Goal: Contribute content: Add original content to the website for others to see

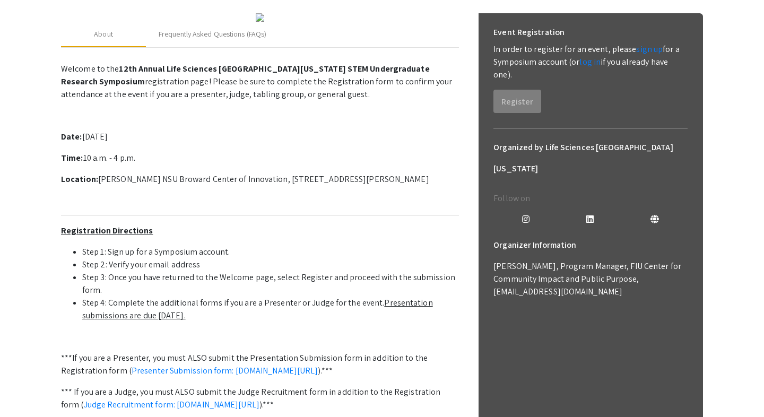
scroll to position [149, 0]
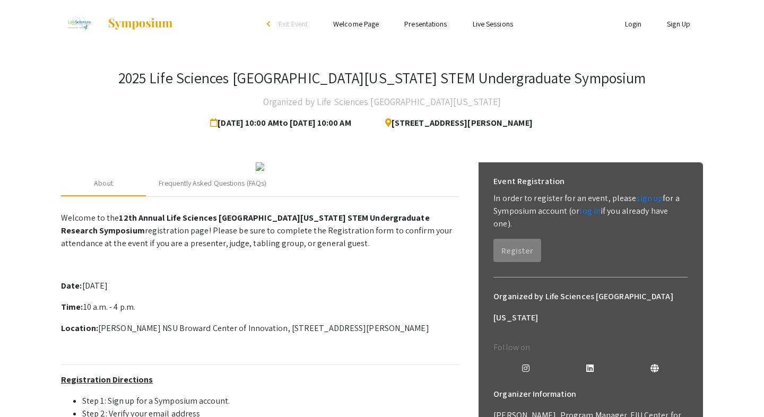
click at [82, 165] on div at bounding box center [260, 166] width 398 height 8
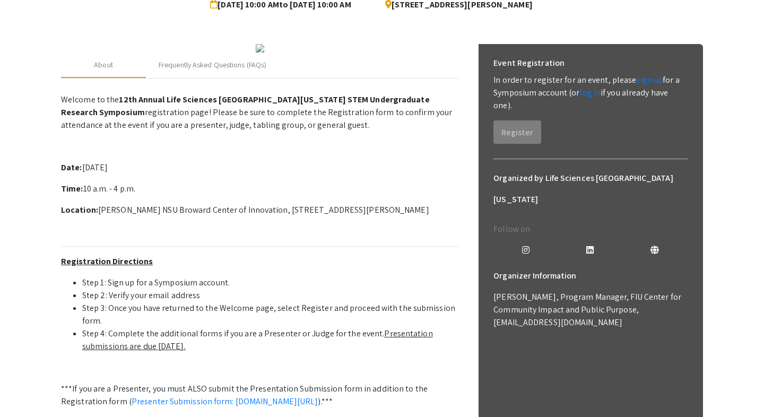
scroll to position [113, 0]
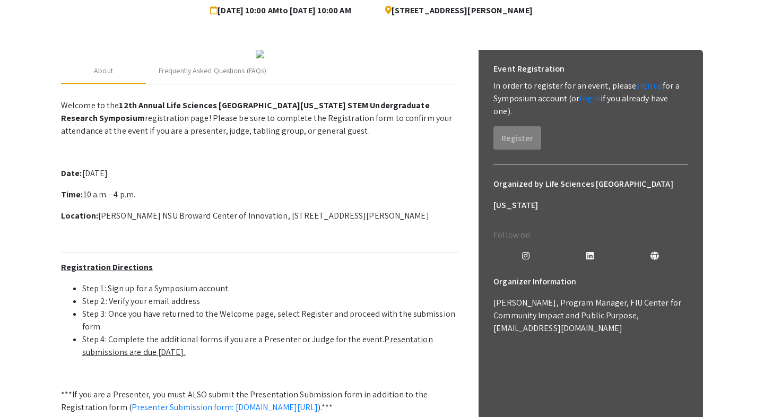
click at [487, 93] on p "In order to register for an event, please sign up for a Symposium account (or l…" at bounding box center [591, 99] width 194 height 38
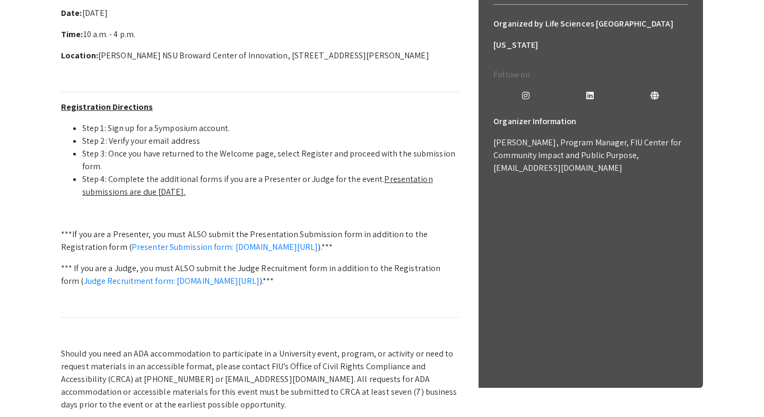
scroll to position [301, 0]
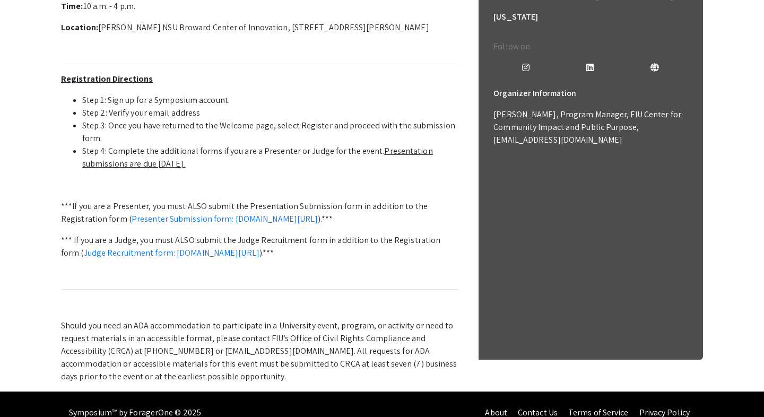
click at [393, 169] on u "Presentation submissions are due October 8th." at bounding box center [257, 157] width 351 height 24
click at [263, 225] on link "Presenter Submission form: symposium.foragerone.com/lssfsymposium2025/submission" at bounding box center [225, 218] width 187 height 11
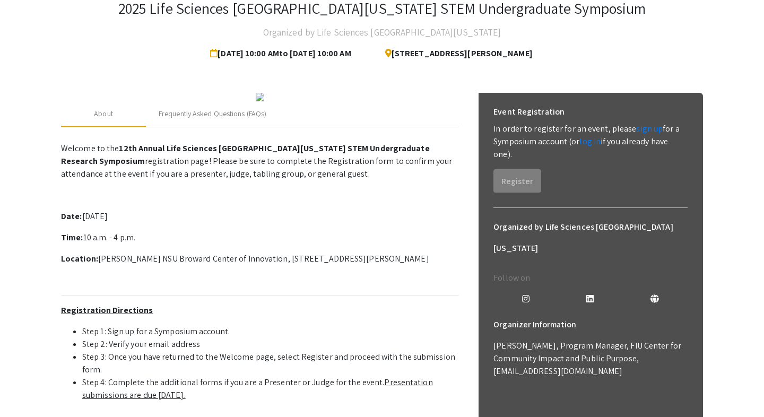
scroll to position [50, 0]
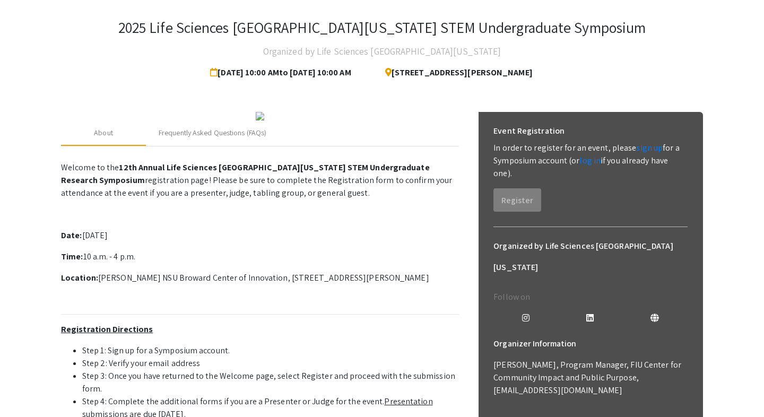
click at [487, 189] on div "Event Registration In order to register for an event, please sign up for a Symp…" at bounding box center [590, 166] width 211 height 108
click at [487, 148] on p "In order to register for an event, please sign up for a Symposium account (or l…" at bounding box center [591, 161] width 194 height 38
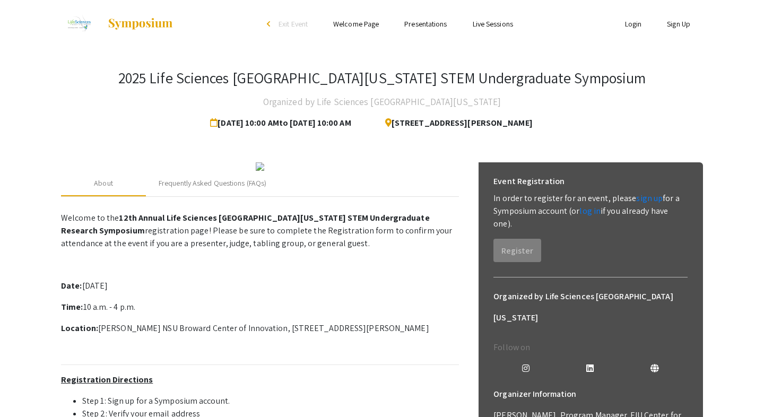
click at [487, 17] on ul "Login Sign Up" at bounding box center [597, 24] width 212 height 48
click at [487, 23] on link "Login" at bounding box center [633, 24] width 17 height 10
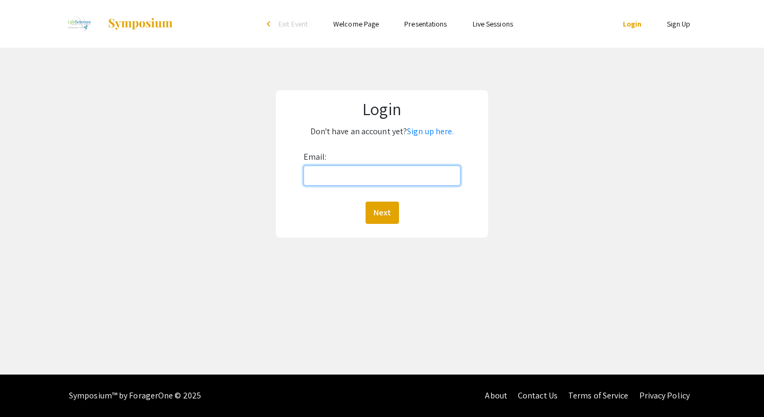
click at [395, 179] on input "Email:" at bounding box center [383, 176] width 158 height 20
type input "shreediora1@gmail.com"
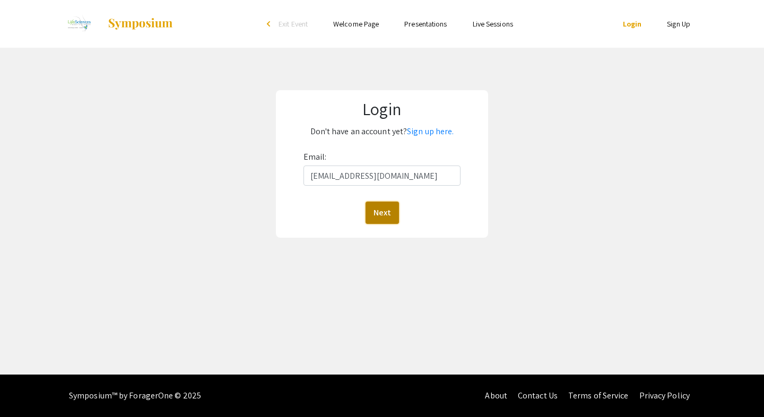
click at [378, 214] on button "Next" at bounding box center [382, 213] width 33 height 22
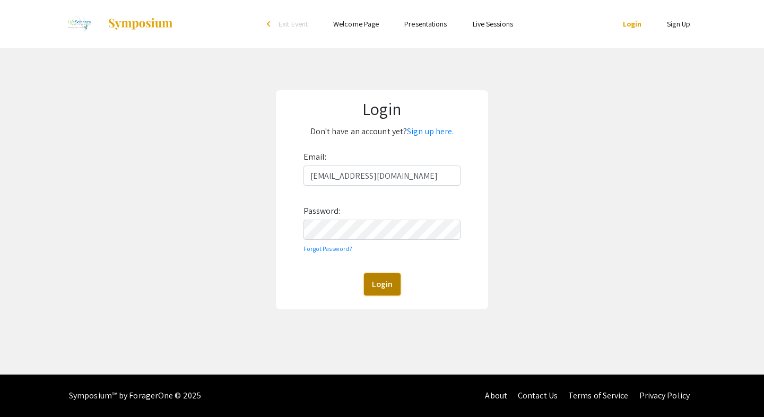
click at [374, 291] on button "Login" at bounding box center [382, 284] width 37 height 22
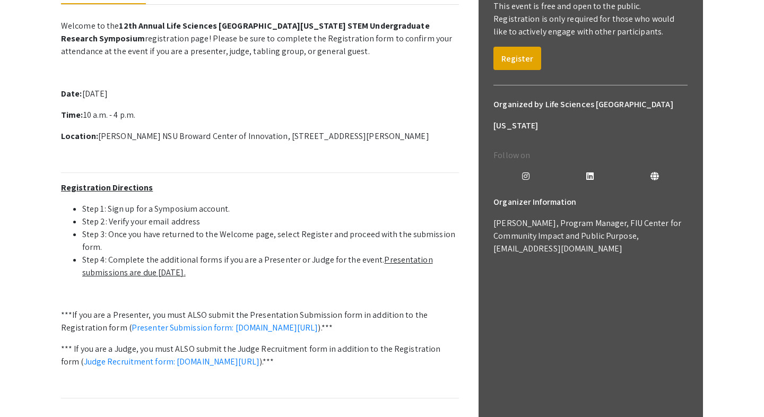
scroll to position [175, 0]
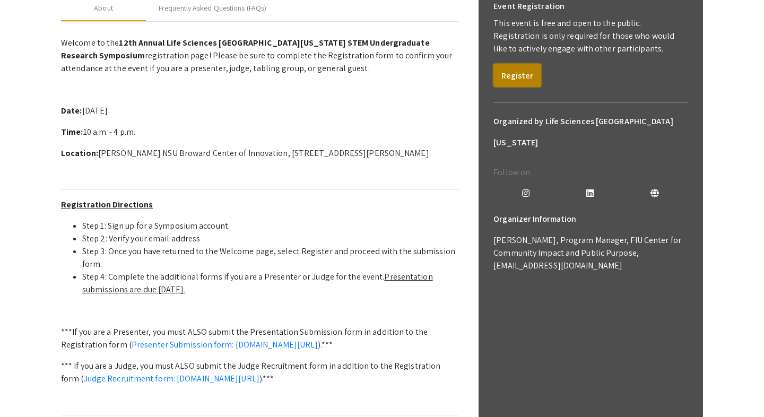
click at [487, 79] on button "Register" at bounding box center [518, 75] width 48 height 23
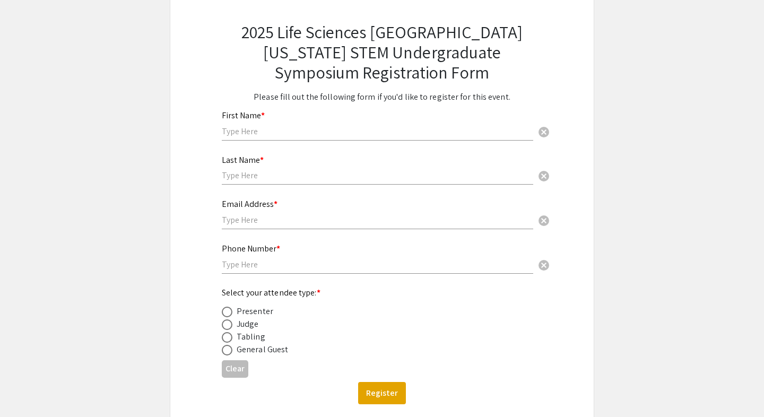
scroll to position [57, 0]
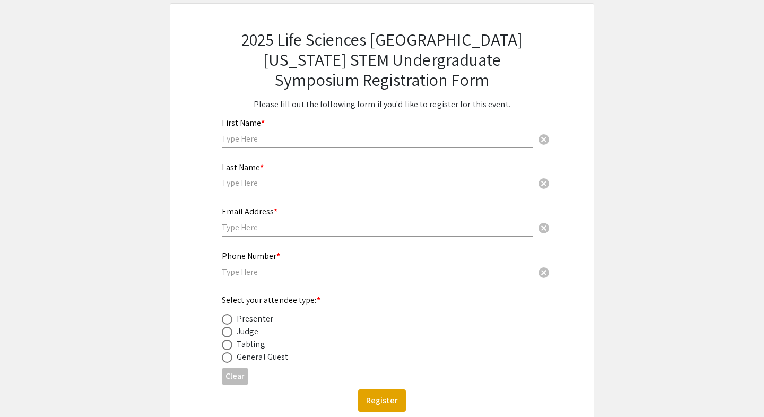
click at [325, 137] on input "text" at bounding box center [378, 138] width 312 height 11
type input "Shree"
click at [232, 184] on input "text" at bounding box center [378, 182] width 312 height 11
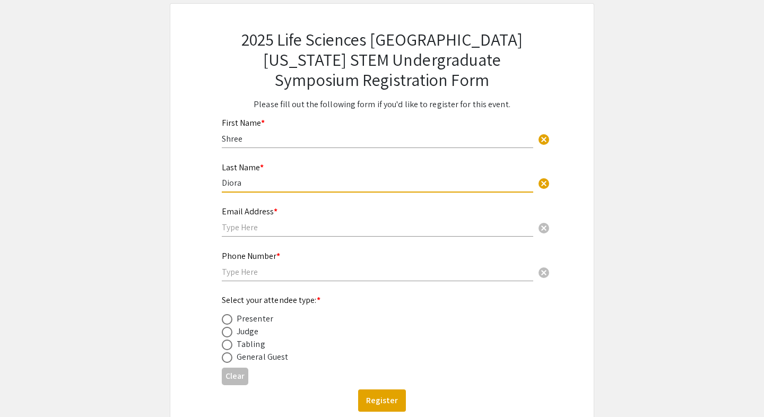
type input "Diora"
click at [229, 221] on div "Email Address * cancel" at bounding box center [378, 216] width 312 height 40
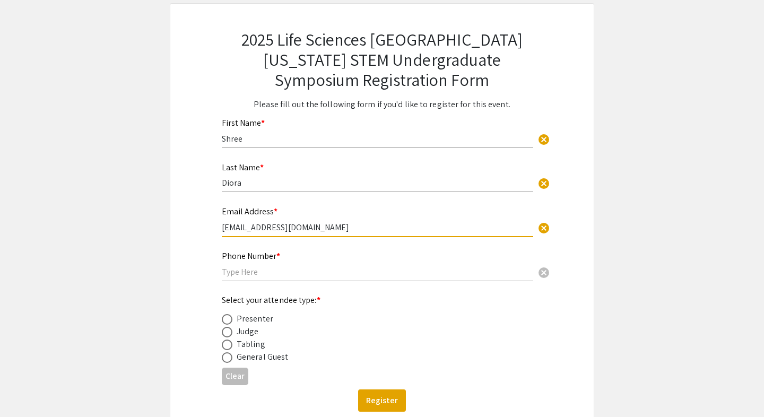
type input "sd2308@mynsu.nova.edu"
click at [251, 270] on input "text" at bounding box center [378, 271] width 312 height 11
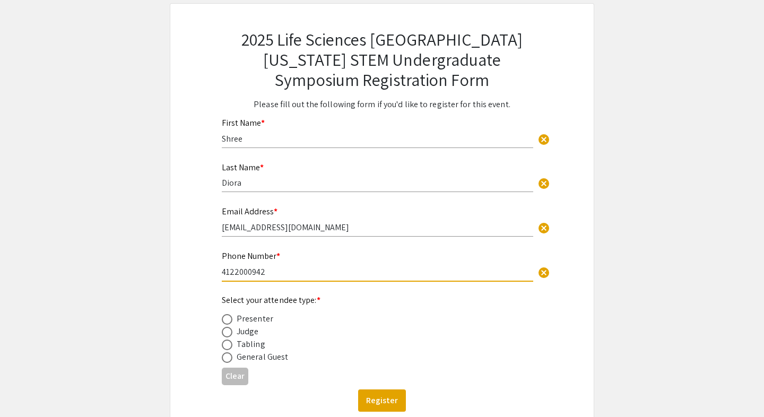
type input "4122000942"
click at [218, 315] on div "2025 Life Sciences South Florida STEM Undergraduate Symposium Registration Form…" at bounding box center [382, 221] width 372 height 434
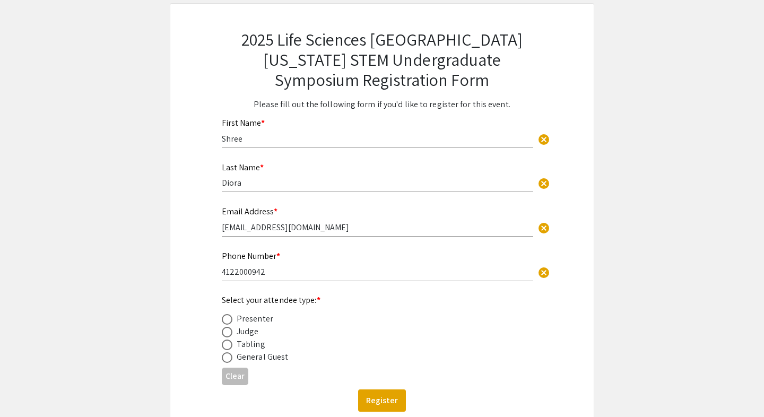
click at [227, 320] on span at bounding box center [227, 319] width 11 height 11
click at [227, 320] on input "radio" at bounding box center [227, 319] width 11 height 11
radio input "true"
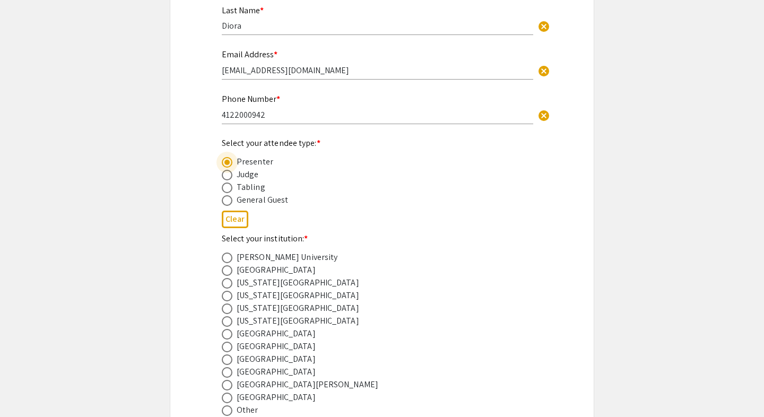
scroll to position [219, 0]
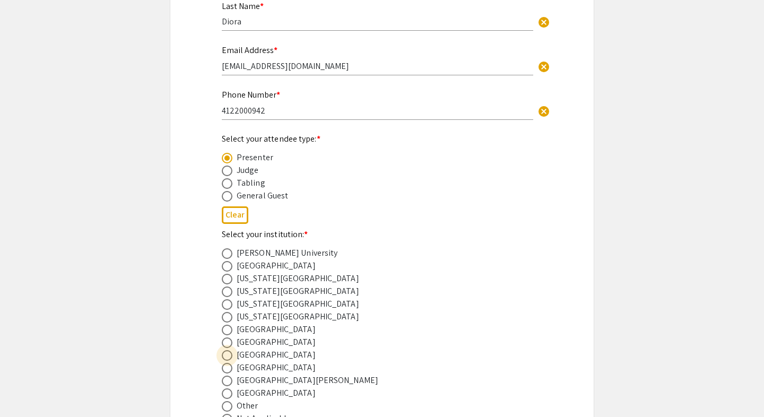
click at [226, 357] on span at bounding box center [227, 355] width 11 height 11
click at [226, 357] on input "radio" at bounding box center [227, 355] width 11 height 11
radio input "true"
click at [390, 257] on div "Barry University" at bounding box center [374, 253] width 304 height 13
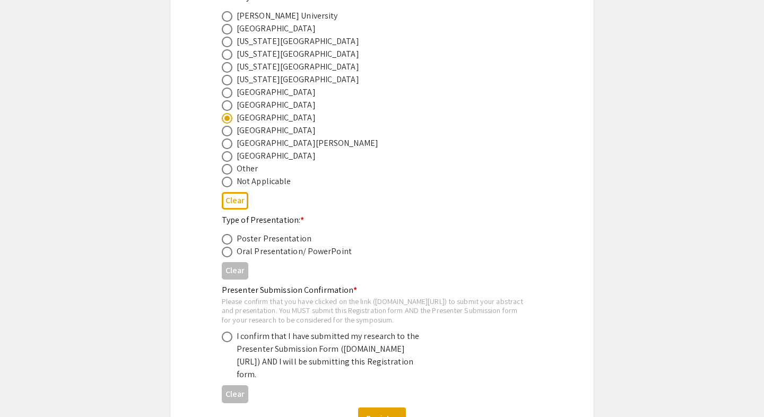
scroll to position [468, 0]
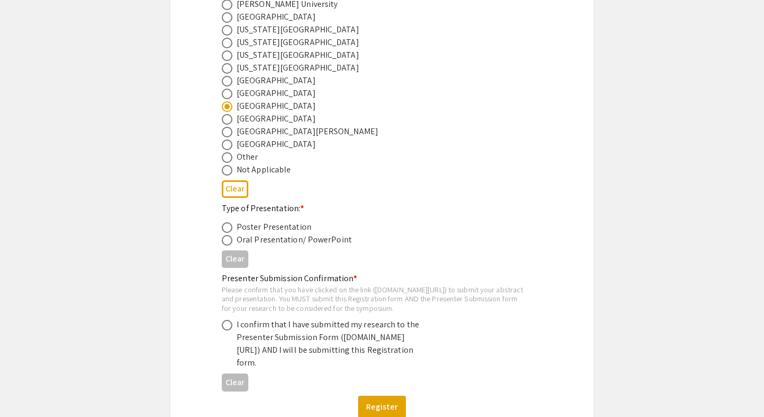
click at [225, 243] on span at bounding box center [227, 240] width 11 height 11
click at [225, 243] on input "radio" at bounding box center [227, 240] width 11 height 11
radio input "true"
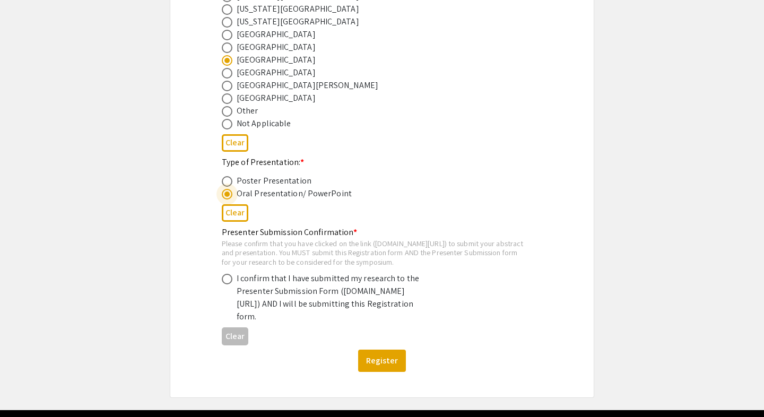
scroll to position [515, 0]
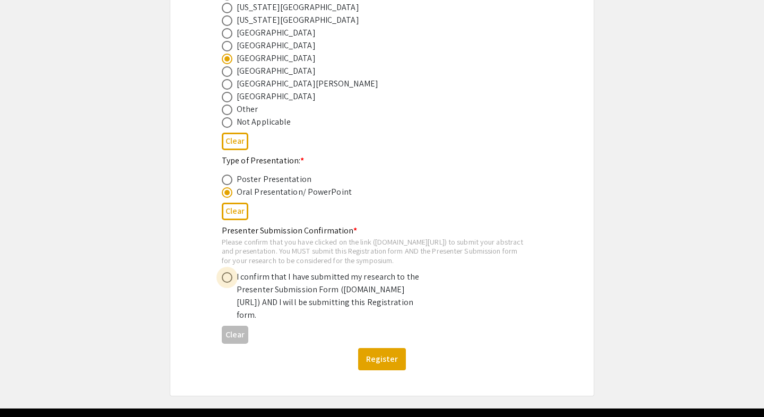
click at [226, 283] on span at bounding box center [227, 277] width 11 height 11
click at [226, 283] on input "radio" at bounding box center [227, 277] width 11 height 11
radio input "true"
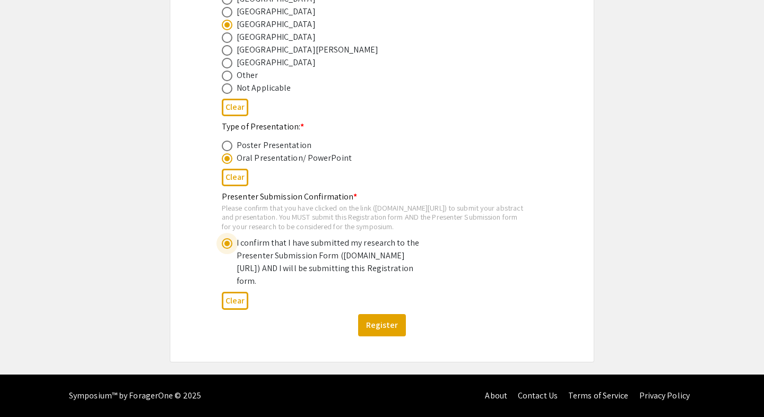
scroll to position [563, 0]
click at [487, 231] on div "Presenter Submission Confirmation * Please confirm that you have clicked on the…" at bounding box center [374, 240] width 304 height 98
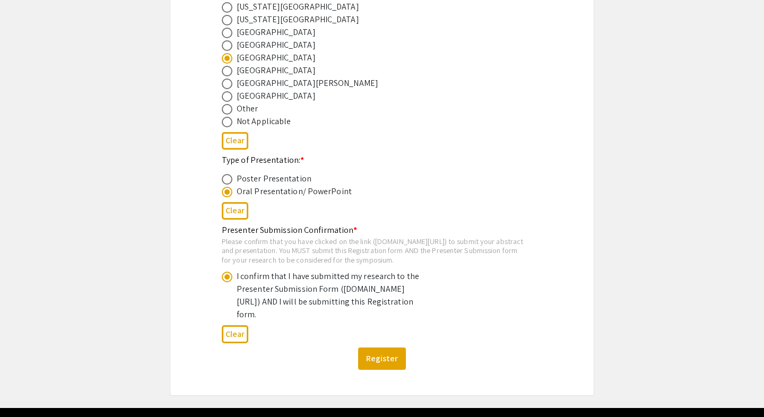
scroll to position [562, 0]
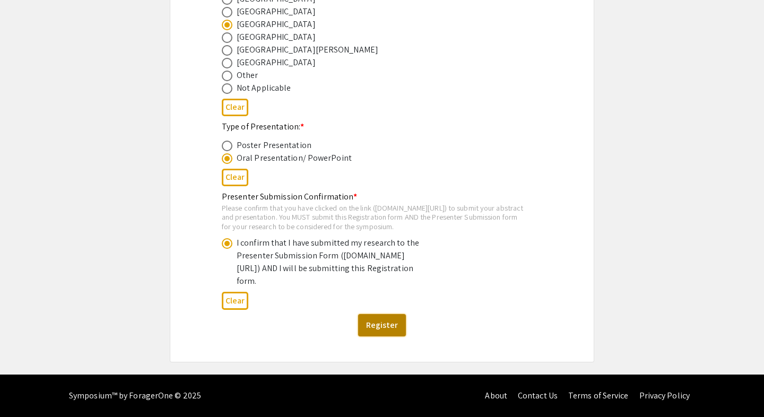
click at [383, 337] on button "Register" at bounding box center [382, 325] width 48 height 22
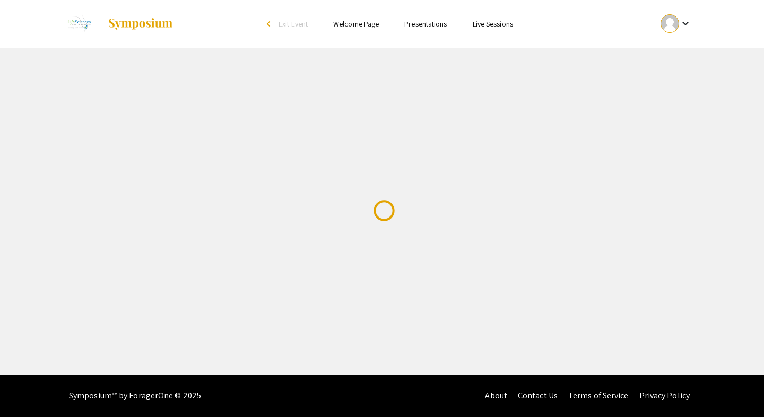
scroll to position [0, 0]
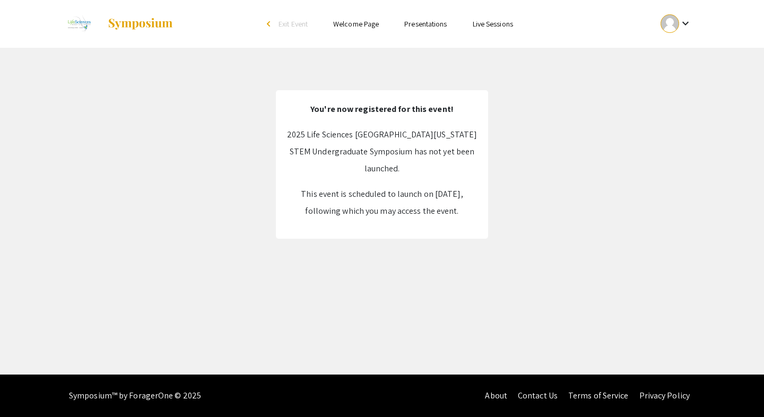
click at [365, 237] on div "You're now registered for this event! 2025 Life Sciences South Florida STEM Und…" at bounding box center [382, 164] width 212 height 149
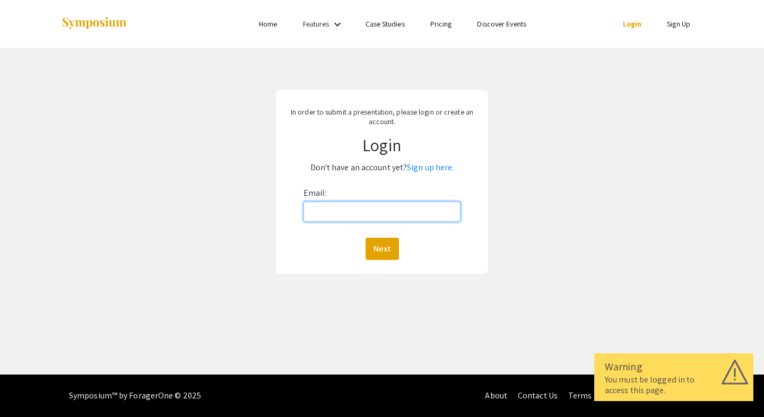
click at [375, 210] on input "Email:" at bounding box center [383, 212] width 158 height 20
type input "shreediora1@gmail.com"
click at [383, 243] on button "Next" at bounding box center [382, 249] width 33 height 22
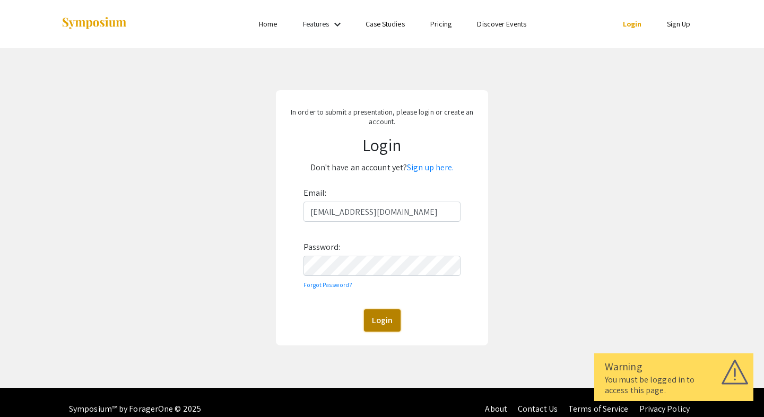
click at [377, 320] on button "Login" at bounding box center [382, 320] width 37 height 22
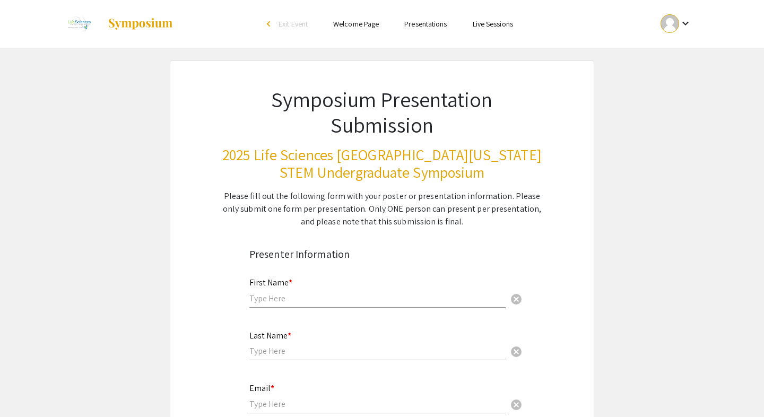
scroll to position [2, 0]
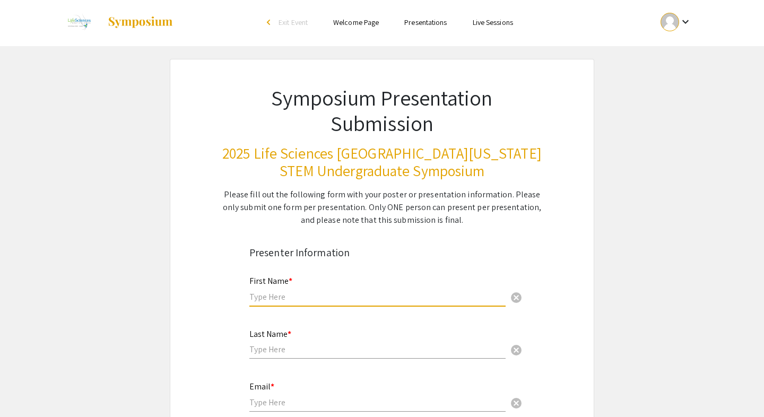
click at [290, 301] on input "text" at bounding box center [377, 296] width 256 height 11
type input "Shree"
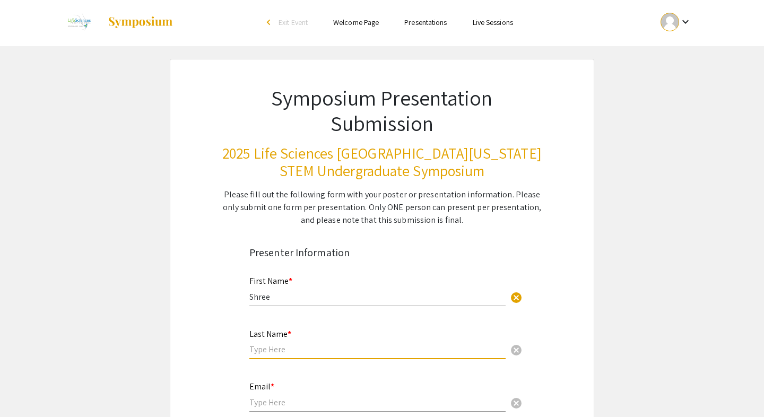
click at [264, 350] on input "text" at bounding box center [377, 349] width 256 height 11
type input "Diora"
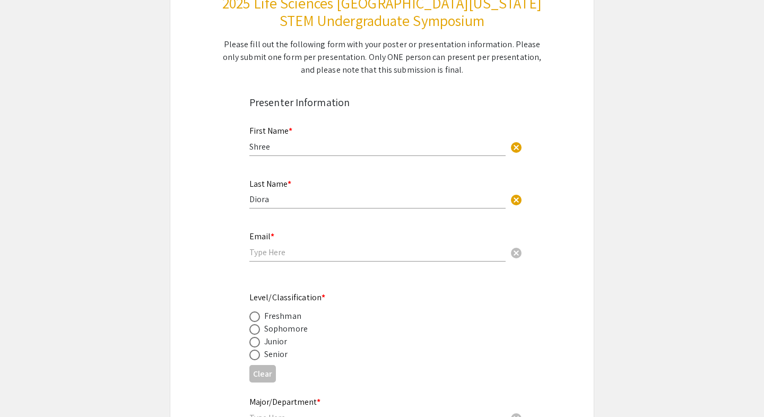
scroll to position [154, 0]
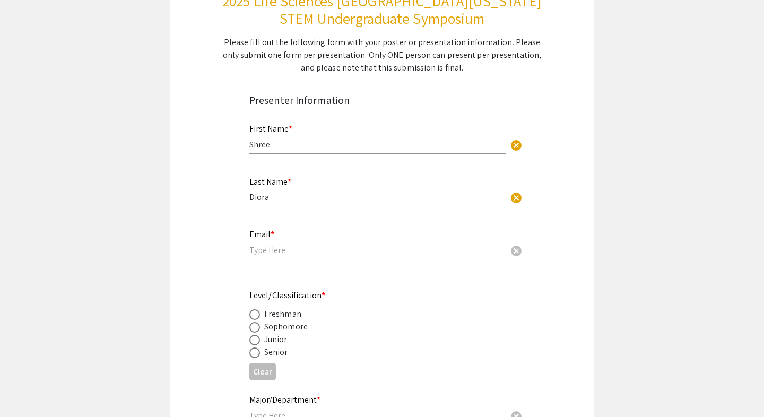
click at [283, 248] on input "email" at bounding box center [377, 250] width 256 height 11
type input "sd2308@mynsu.nova.edu"
click at [396, 315] on div "Freshman" at bounding box center [373, 314] width 248 height 13
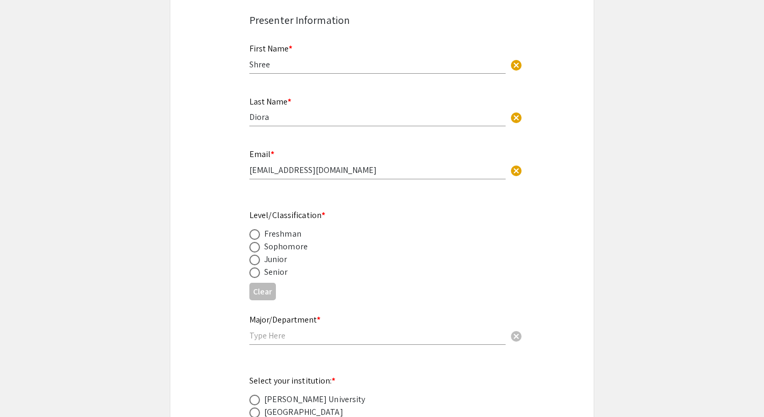
scroll to position [246, 0]
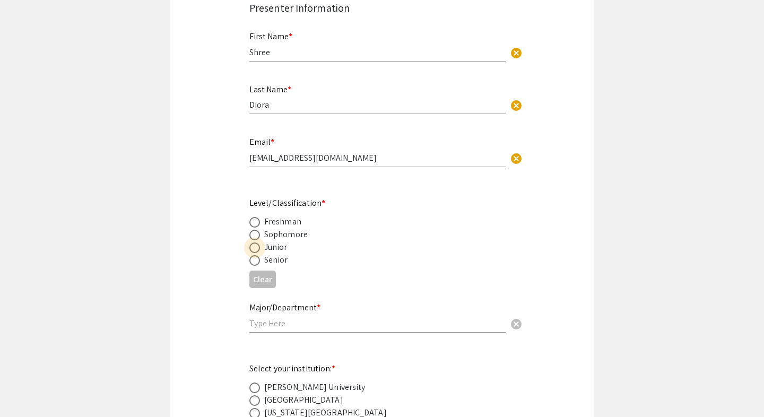
click at [255, 247] on span at bounding box center [254, 248] width 11 height 11
click at [255, 247] on input "radio" at bounding box center [254, 248] width 11 height 11
radio input "true"
click at [279, 323] on input "text" at bounding box center [377, 323] width 256 height 11
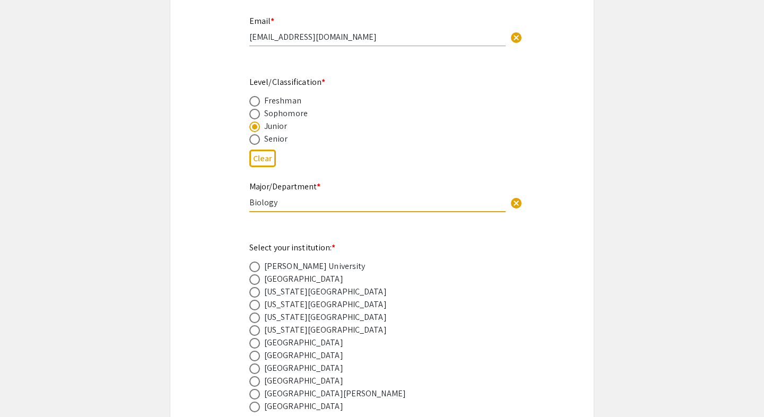
scroll to position [374, 0]
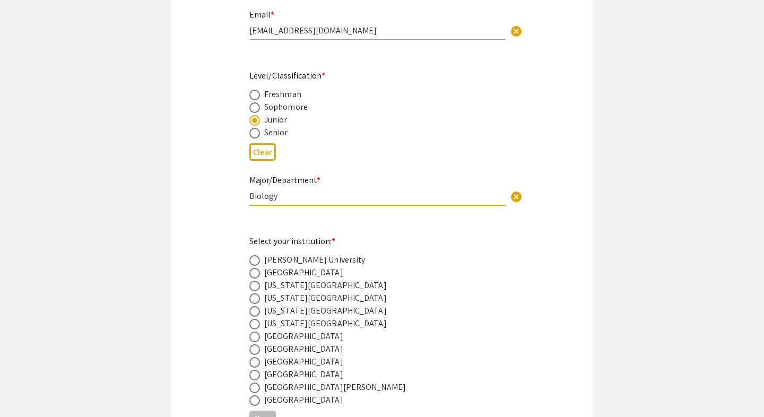
type input "Biology"
click at [254, 363] on span at bounding box center [254, 362] width 11 height 11
click at [254, 363] on input "radio" at bounding box center [254, 362] width 11 height 11
radio input "true"
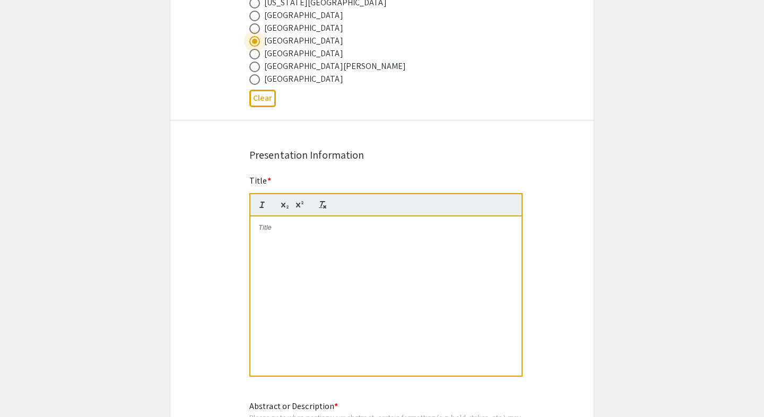
scroll to position [696, 0]
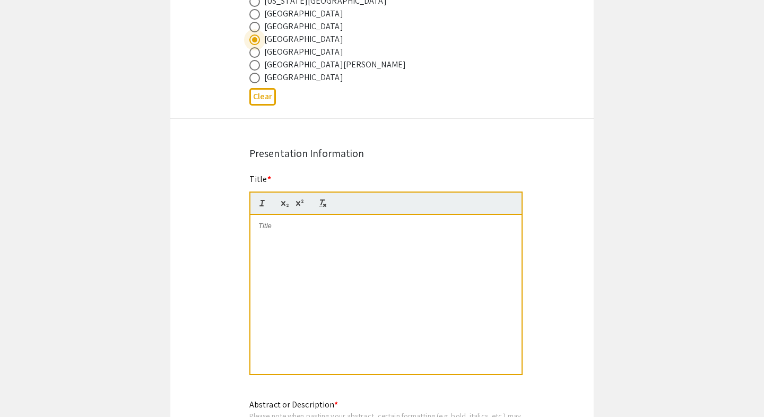
click at [264, 230] on p at bounding box center [385, 226] width 255 height 10
click at [289, 237] on div at bounding box center [386, 294] width 271 height 159
click at [277, 240] on div at bounding box center [386, 294] width 271 height 159
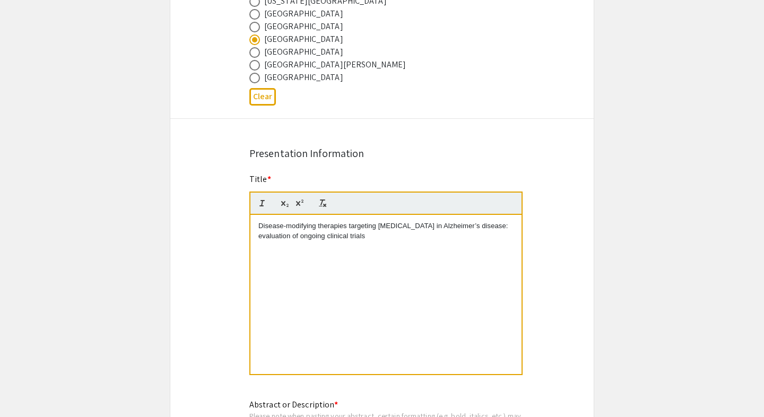
click at [351, 252] on div "Disease-modifying therapies targeting [MEDICAL_DATA] in Alzheimer’s disease: ev…" at bounding box center [386, 294] width 271 height 159
click at [344, 240] on p "Disease-modifying therapies targeting [MEDICAL_DATA] in Alzheimer’s disease: ev…" at bounding box center [385, 231] width 255 height 20
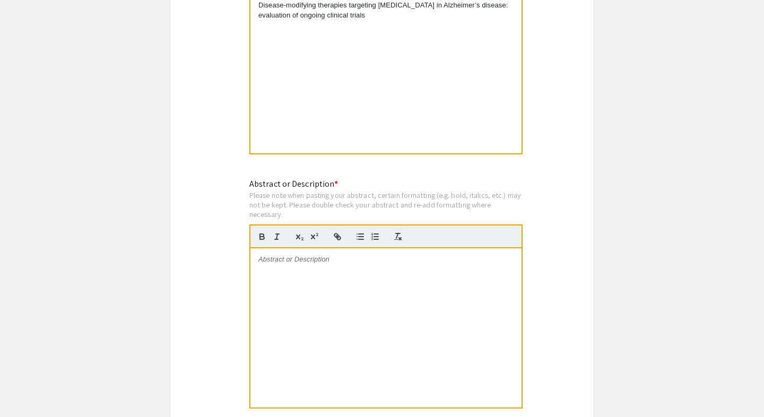
scroll to position [924, 0]
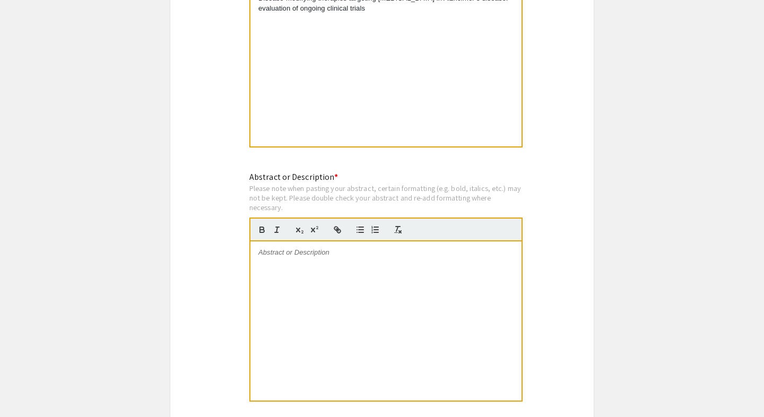
click at [295, 256] on p at bounding box center [385, 253] width 255 height 10
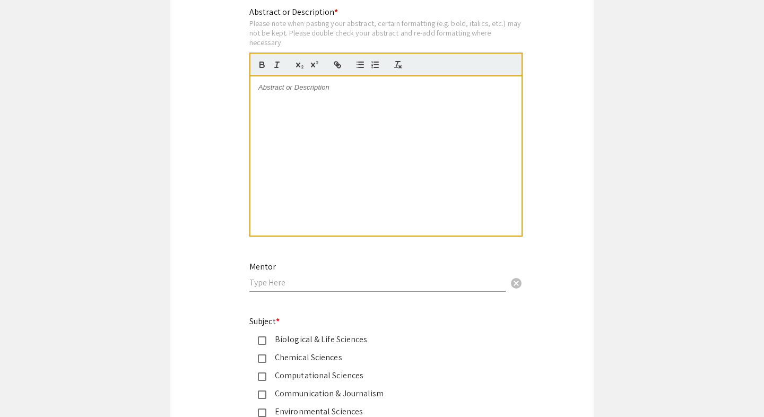
scroll to position [1078, 0]
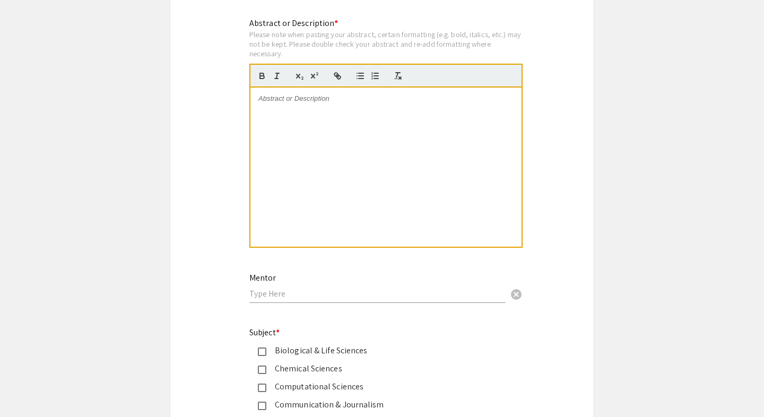
click at [314, 124] on div at bounding box center [386, 167] width 271 height 159
click at [299, 109] on div at bounding box center [386, 167] width 271 height 159
click at [326, 115] on div at bounding box center [386, 167] width 271 height 159
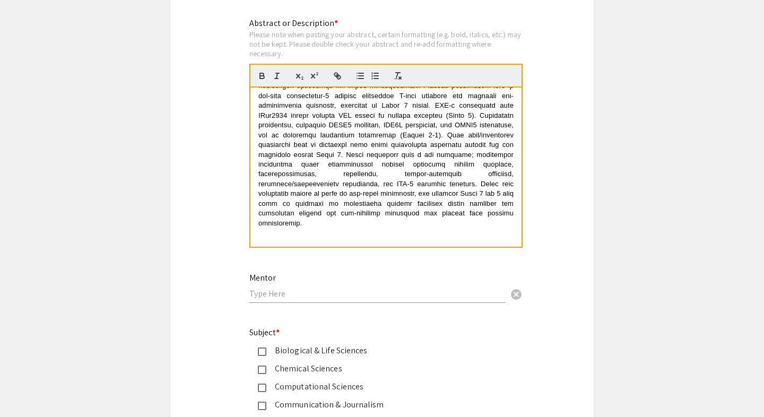
scroll to position [0, 0]
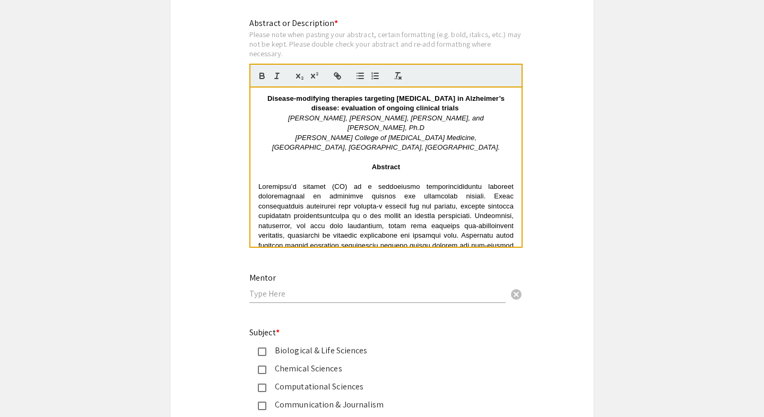
click at [365, 172] on p at bounding box center [385, 177] width 255 height 10
drag, startPoint x: 372, startPoint y: 159, endPoint x: 424, endPoint y: 159, distance: 52.0
click at [424, 162] on p "Abstract" at bounding box center [385, 167] width 255 height 10
click at [394, 192] on span at bounding box center [386, 314] width 257 height 263
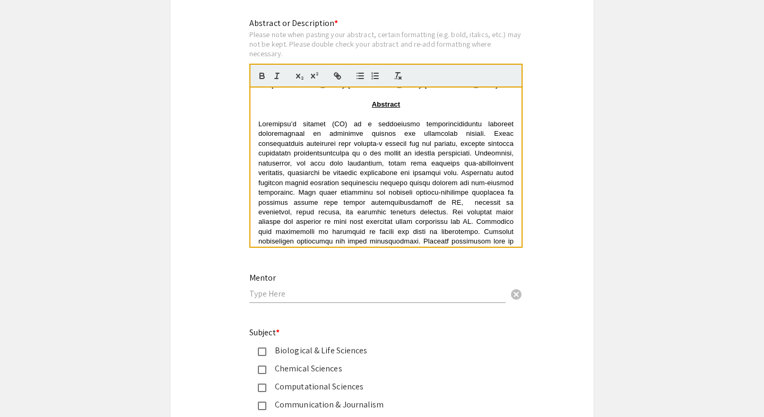
scroll to position [62, 0]
click at [280, 145] on span at bounding box center [386, 251] width 257 height 263
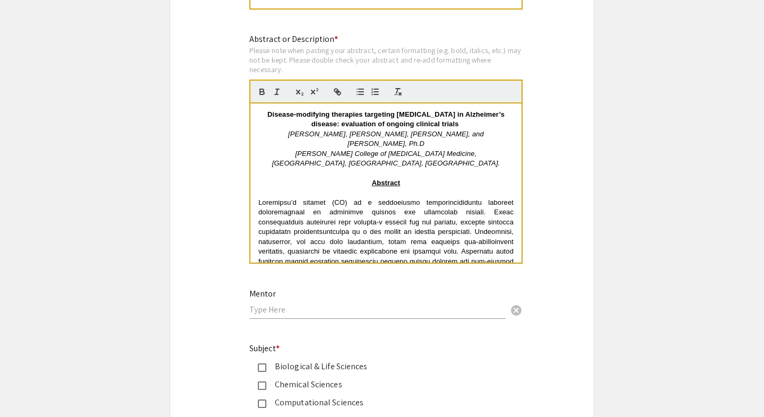
scroll to position [1058, 0]
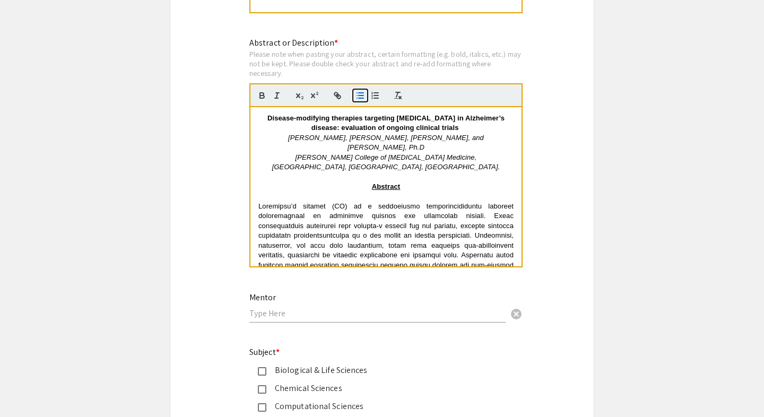
click at [363, 99] on icon "button" at bounding box center [361, 96] width 10 height 10
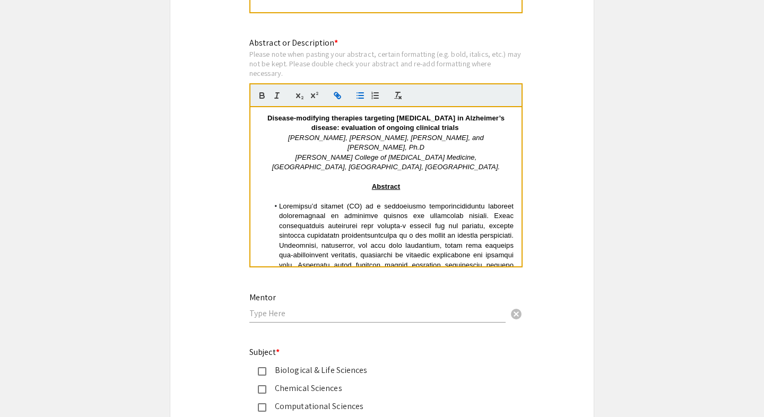
scroll to position [179, 0]
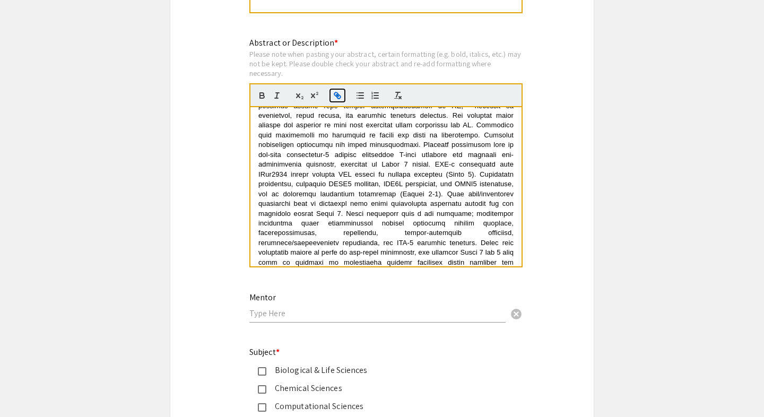
click at [334, 96] on icon "button" at bounding box center [336, 94] width 4 height 4
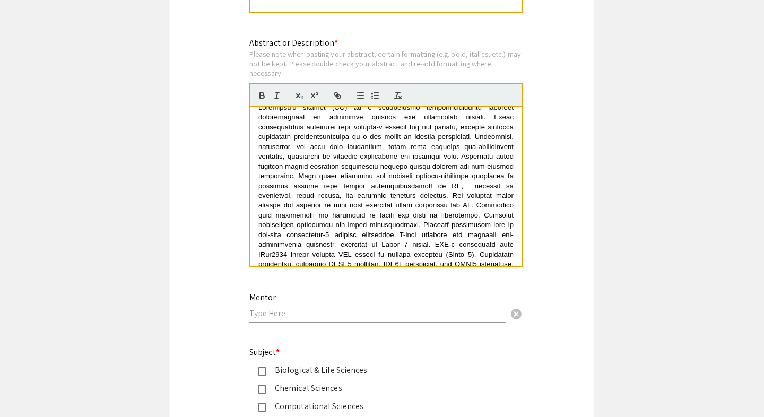
scroll to position [0, 0]
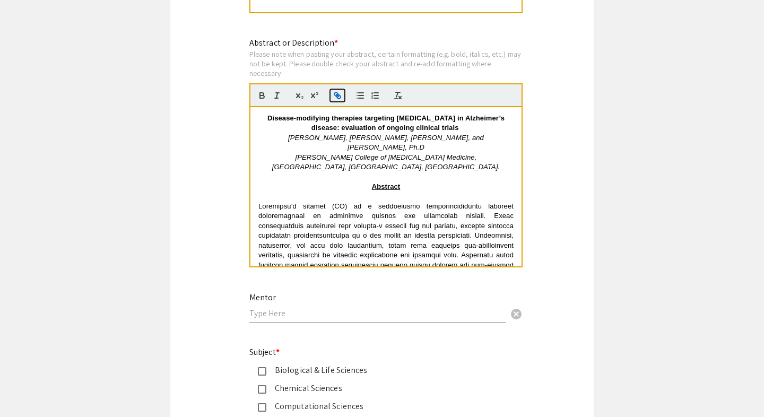
click at [340, 99] on icon "button" at bounding box center [339, 97] width 4 height 4
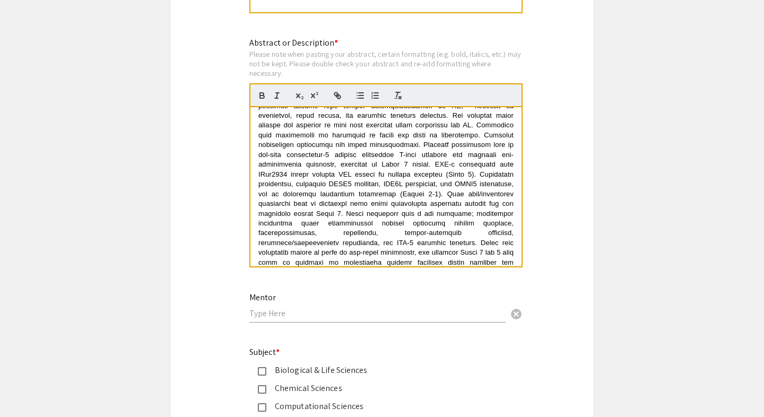
scroll to position [226, 0]
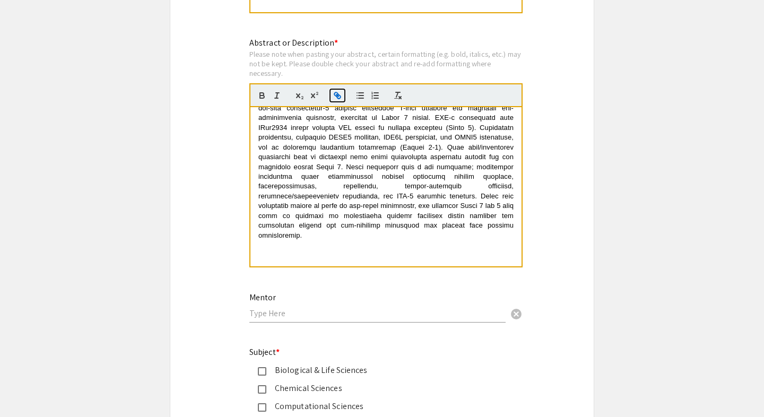
click at [335, 100] on icon "button" at bounding box center [338, 96] width 10 height 10
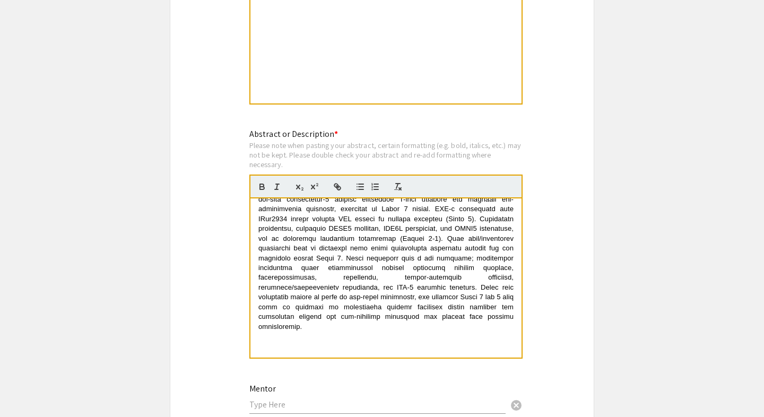
scroll to position [199, 0]
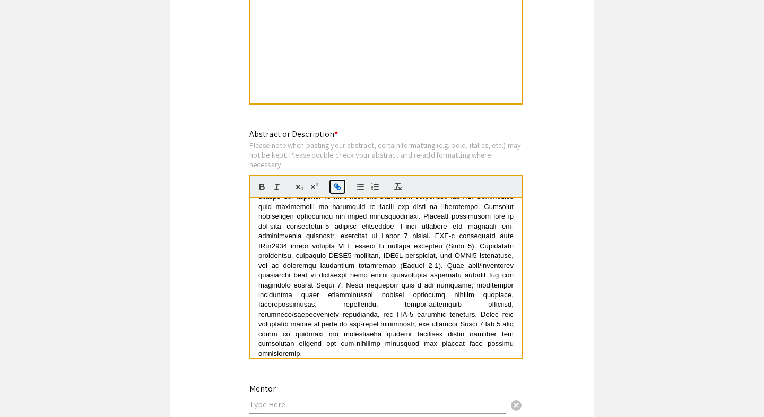
click at [338, 188] on line "button" at bounding box center [338, 187] width 2 height 2
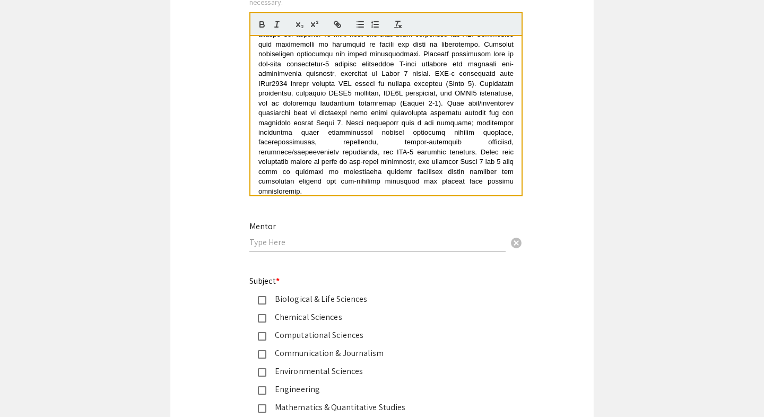
scroll to position [1142, 0]
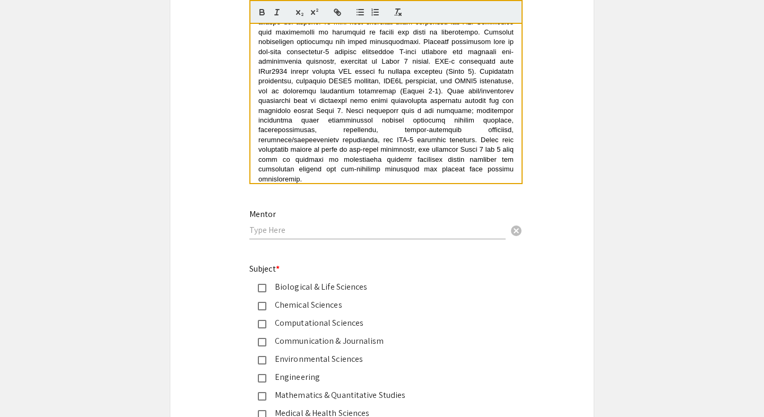
click at [283, 233] on input "text" at bounding box center [377, 230] width 256 height 11
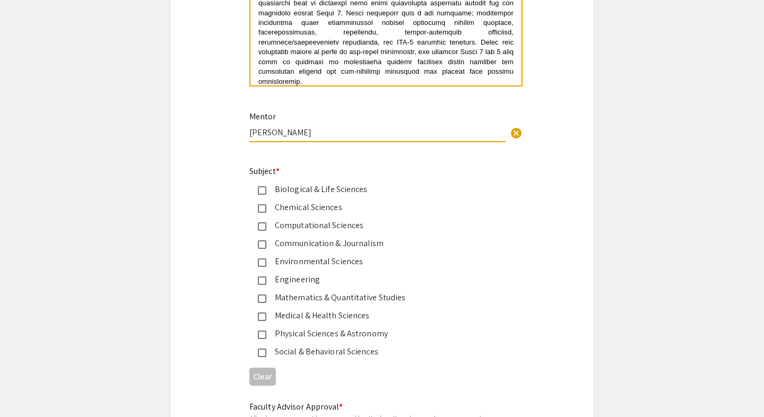
scroll to position [1240, 0]
type input "Dr. Mayur Parmar"
drag, startPoint x: 248, startPoint y: 173, endPoint x: 414, endPoint y: 359, distance: 248.9
copy div "Subject * Biological & Life Sciences Chemical Sciences Computational Sciences C…"
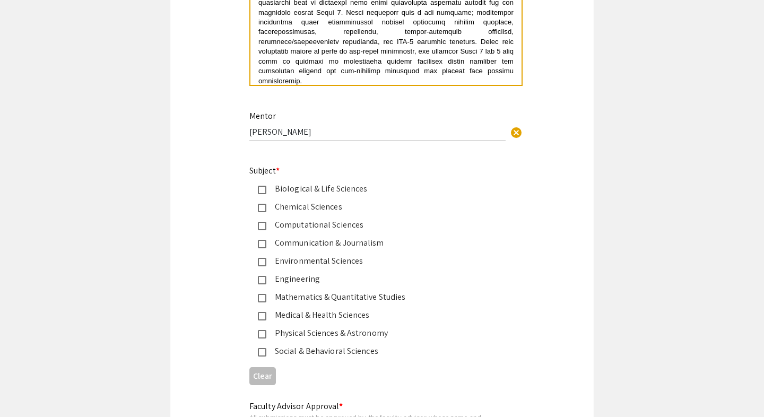
click at [264, 319] on mat-pseudo-checkbox at bounding box center [262, 316] width 8 height 8
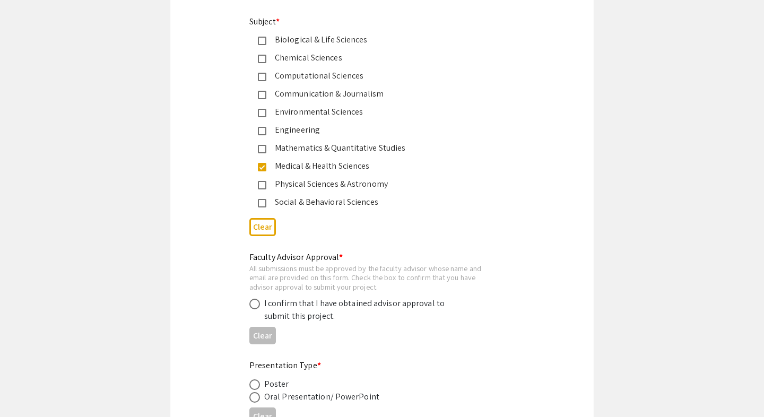
scroll to position [1391, 0]
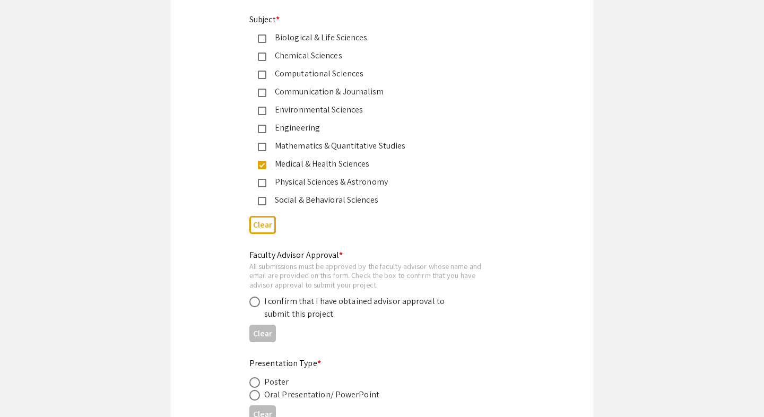
click at [254, 304] on span at bounding box center [254, 302] width 11 height 11
click at [254, 304] on input "radio" at bounding box center [254, 302] width 11 height 11
radio input "true"
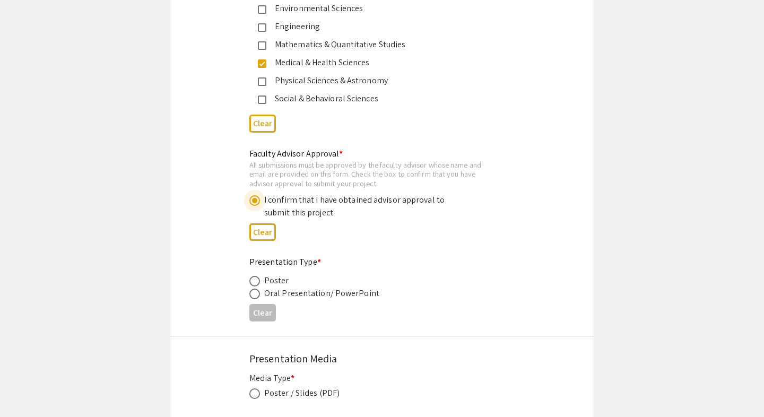
scroll to position [1509, 0]
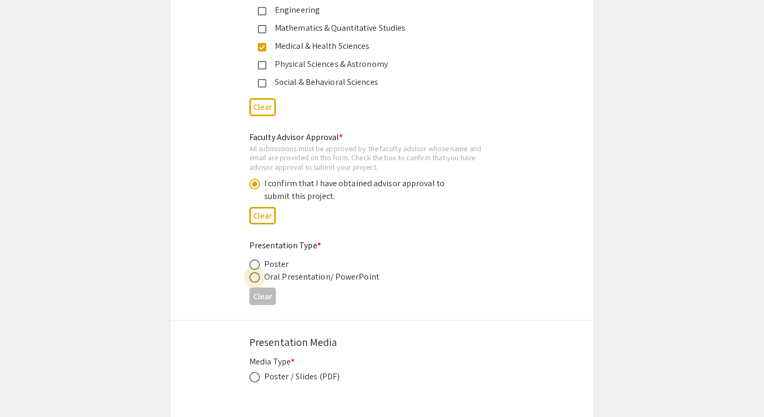
click at [252, 283] on span at bounding box center [254, 277] width 11 height 11
click at [252, 283] on input "radio" at bounding box center [254, 277] width 11 height 11
radio input "true"
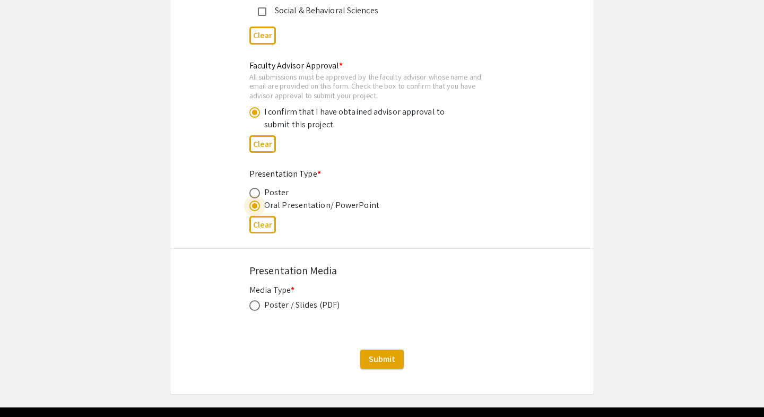
scroll to position [1593, 0]
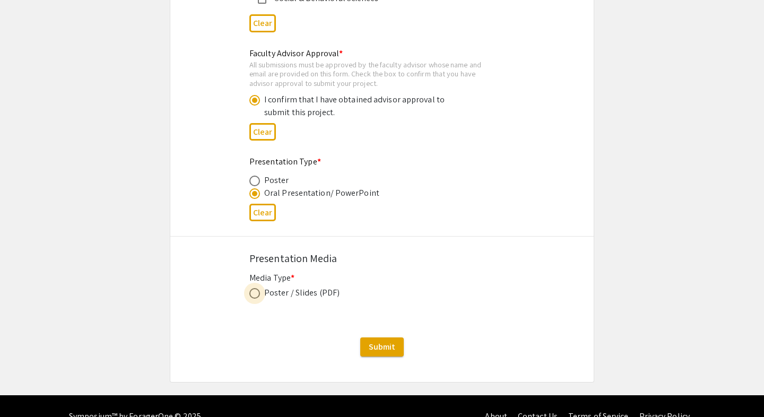
click at [256, 297] on span at bounding box center [254, 293] width 11 height 11
click at [256, 297] on input "radio" at bounding box center [254, 293] width 11 height 11
radio input "true"
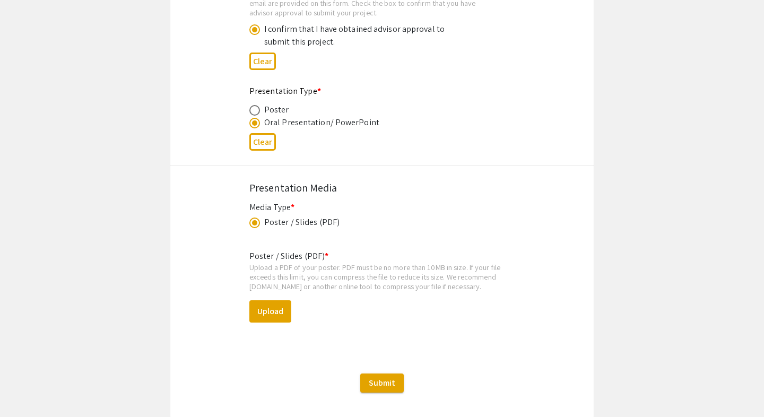
scroll to position [1678, 0]
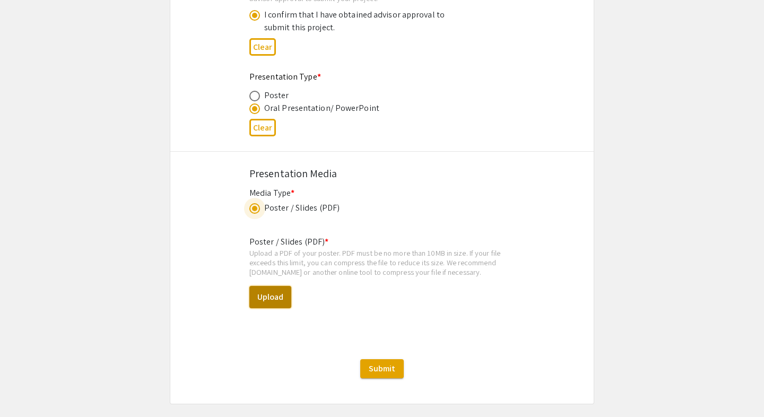
click at [271, 302] on button "Upload" at bounding box center [270, 297] width 42 height 22
click at [271, 298] on button "Upload" at bounding box center [270, 297] width 42 height 22
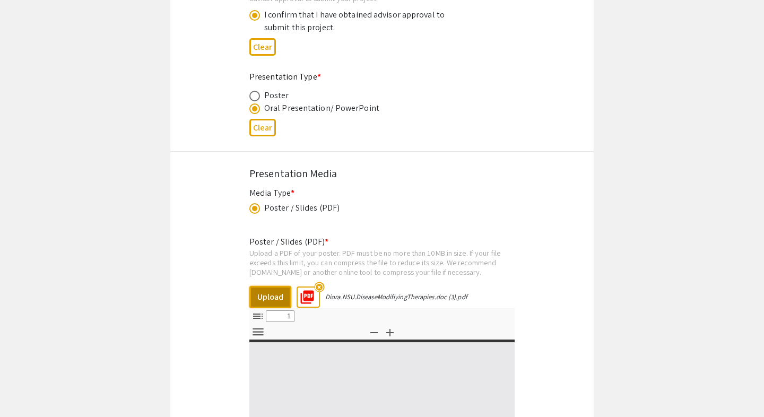
select select "custom"
type input "0"
select select "custom"
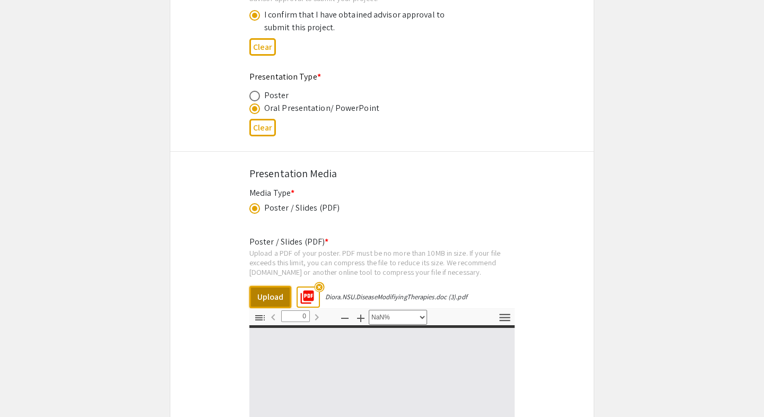
type input "1"
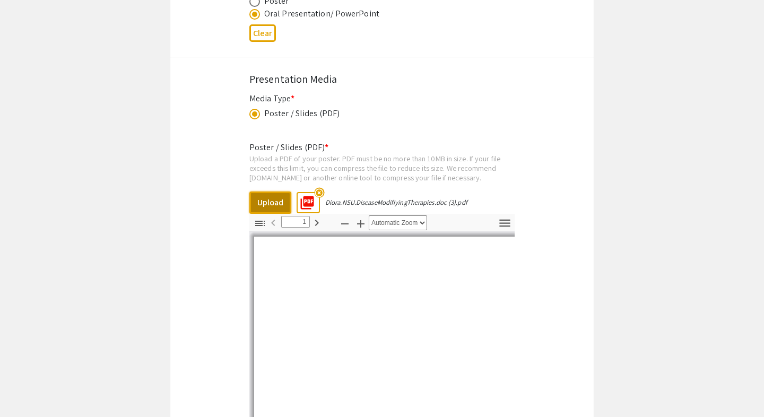
select select "auto"
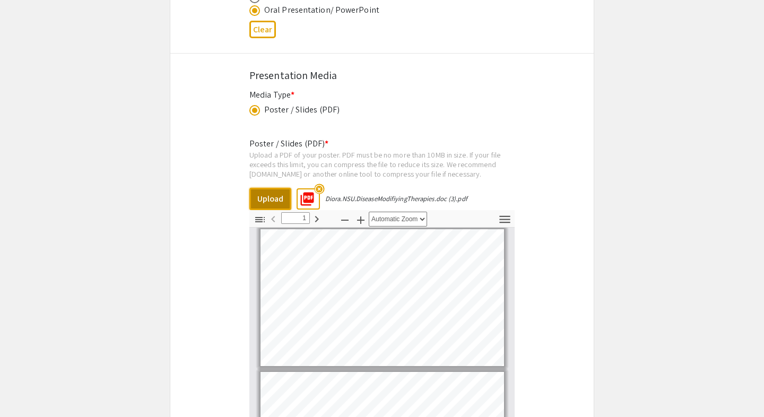
scroll to position [1864, 0]
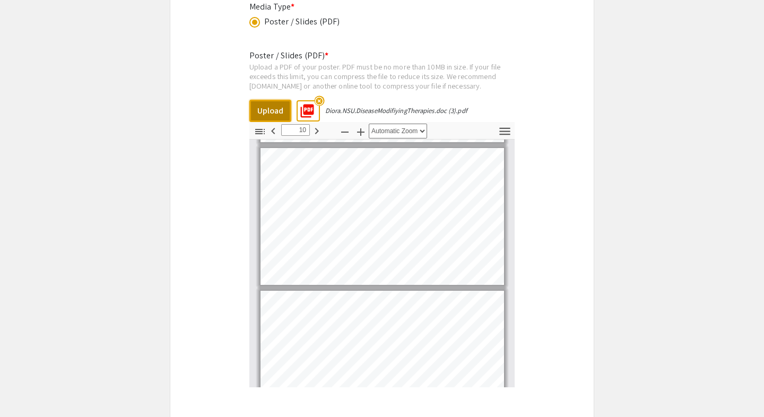
type input "11"
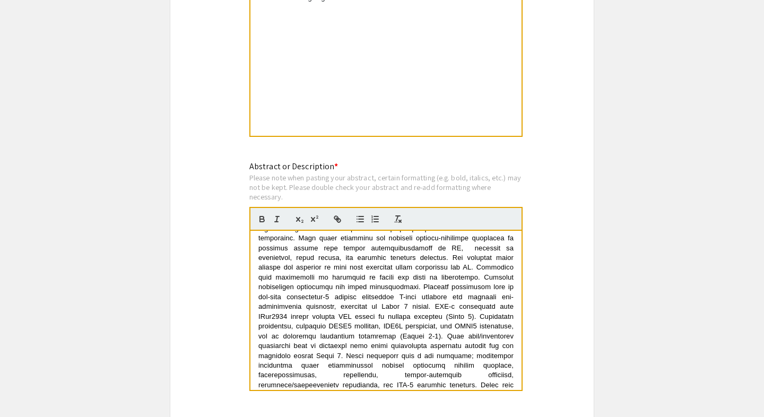
scroll to position [932, 0]
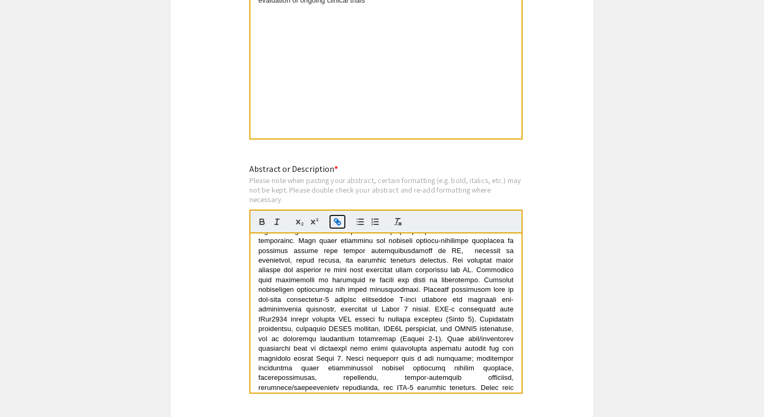
click at [331, 223] on button "button" at bounding box center [337, 221] width 15 height 13
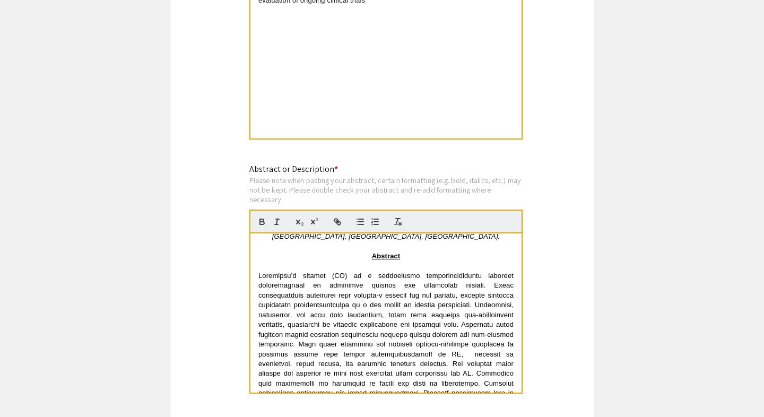
scroll to position [0, 0]
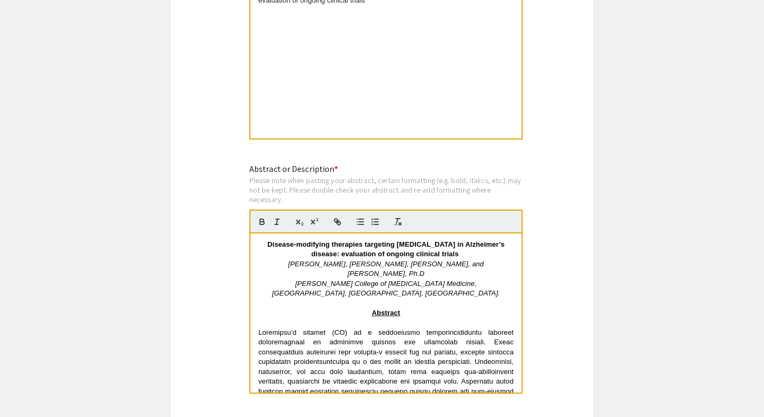
drag, startPoint x: 307, startPoint y: 391, endPoint x: 283, endPoint y: 183, distance: 209.4
click at [283, 183] on div "Abstract or Description * Please note when pasting your abstract, certain forma…" at bounding box center [385, 284] width 273 height 243
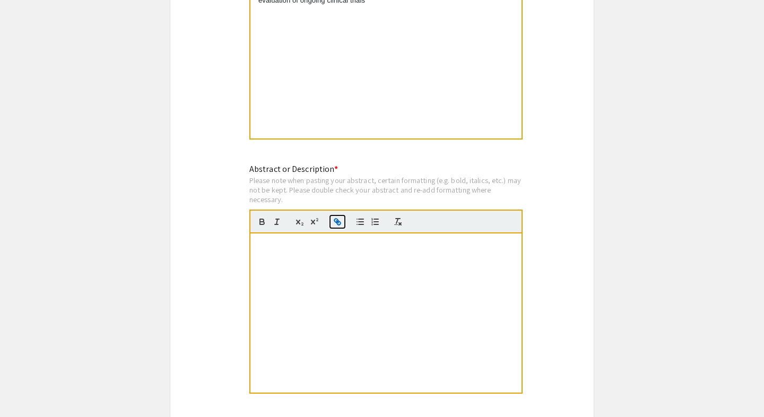
click at [341, 225] on icon "button" at bounding box center [338, 222] width 10 height 10
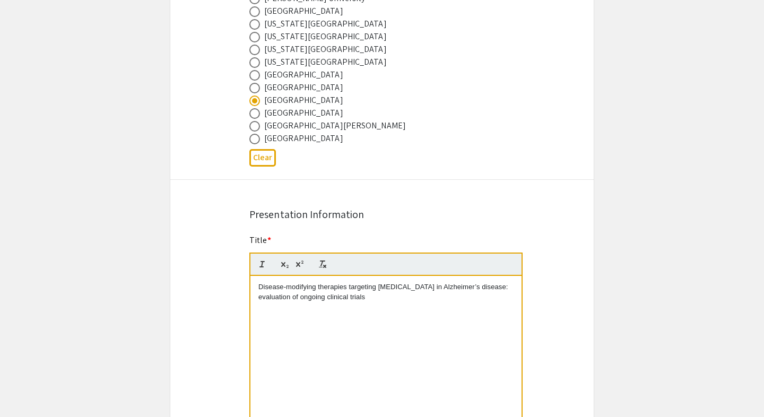
scroll to position [649, 0]
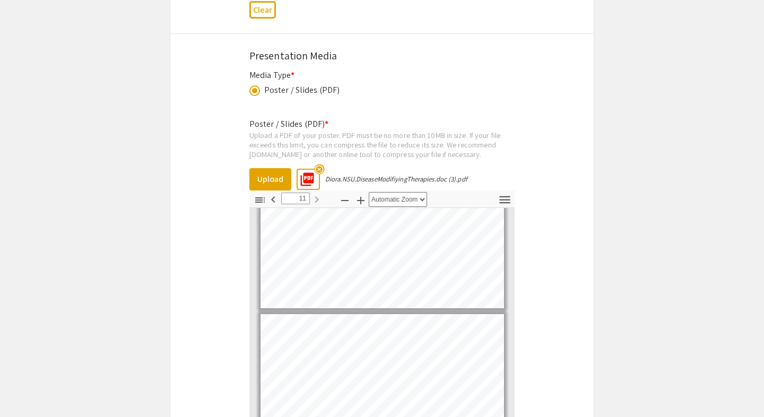
scroll to position [1797, 0]
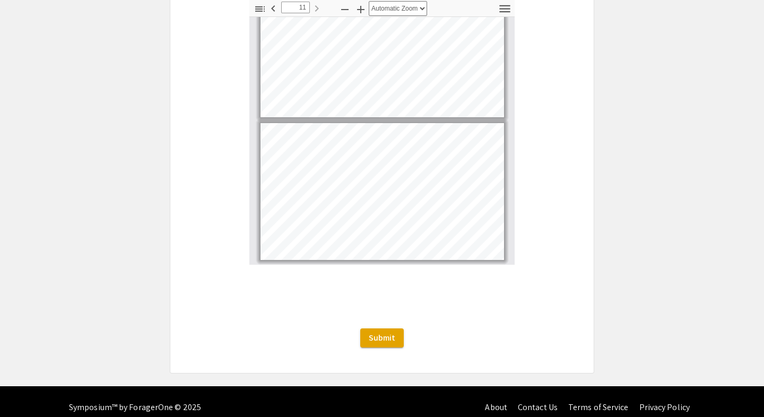
scroll to position [2001, 0]
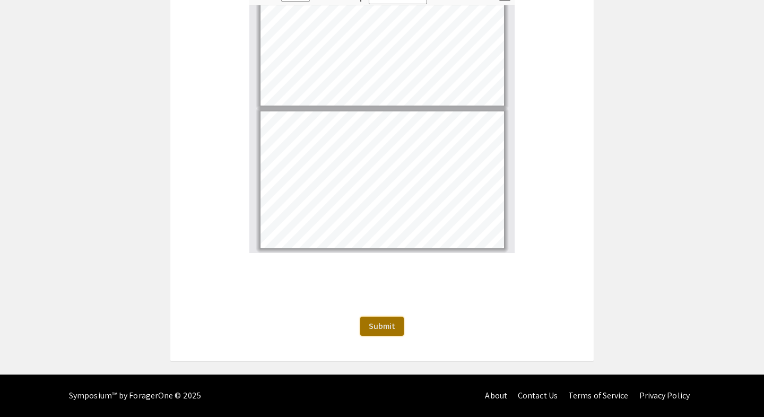
click at [390, 332] on span "Submit" at bounding box center [382, 326] width 27 height 11
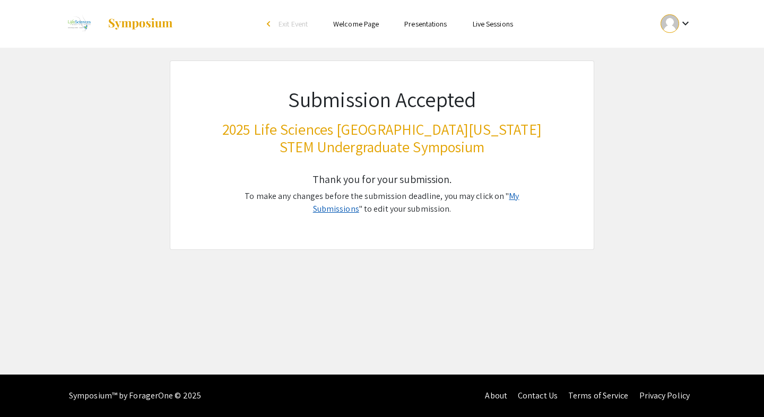
click at [507, 195] on link "My Submissions" at bounding box center [416, 203] width 206 height 24
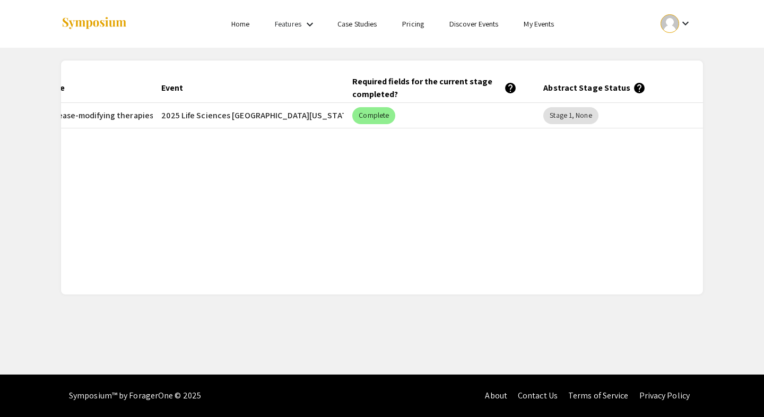
scroll to position [0, 160]
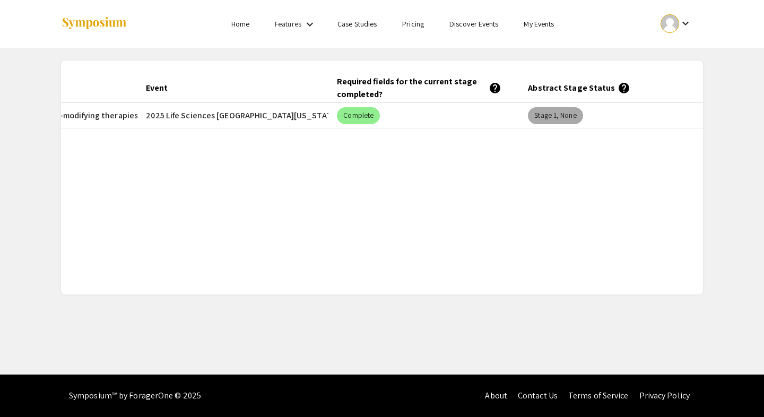
click at [568, 120] on mat-chip "Stage 1, None" at bounding box center [555, 115] width 55 height 17
click at [556, 110] on mat-chip "Stage 1, None" at bounding box center [555, 115] width 55 height 17
click at [570, 116] on mat-chip "Stage 1, None" at bounding box center [555, 115] width 55 height 17
